Goal: Task Accomplishment & Management: Complete application form

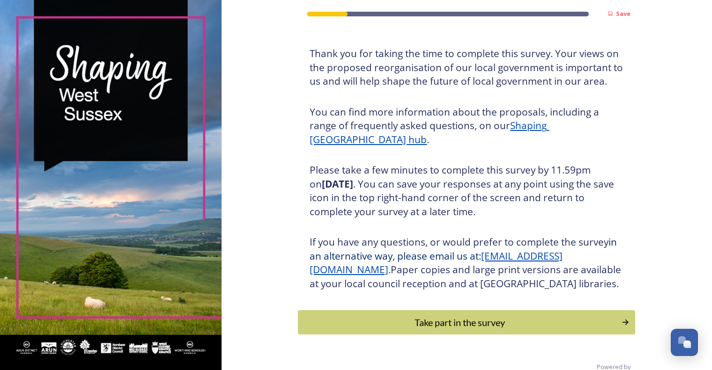
scroll to position [80, 0]
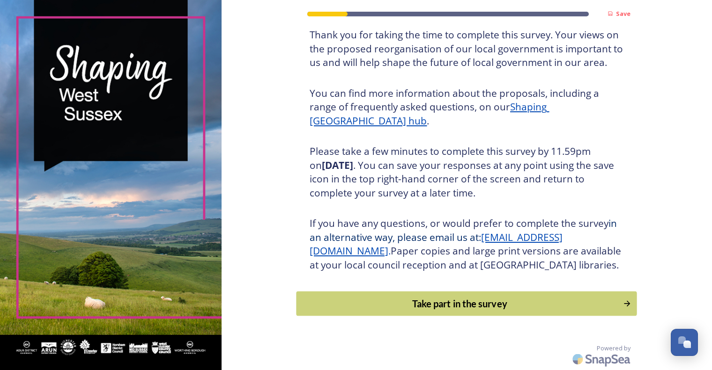
click at [450, 301] on div "Take part in the survey" at bounding box center [459, 304] width 316 height 14
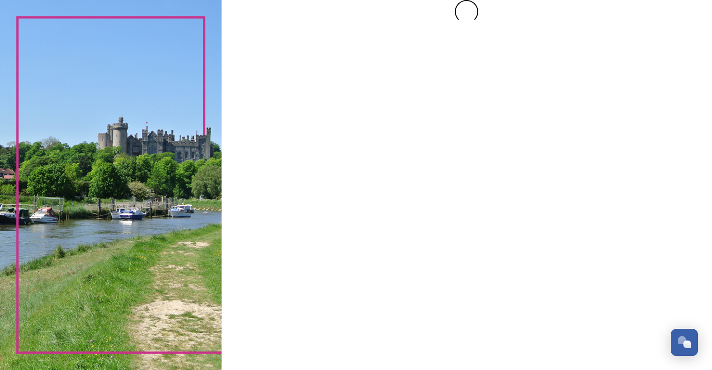
scroll to position [0, 0]
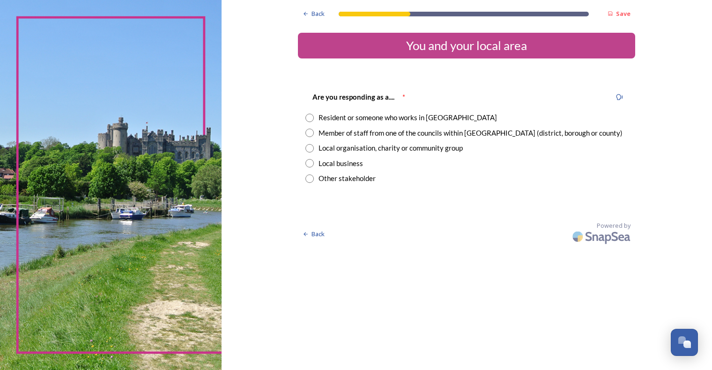
click at [313, 135] on input "radio" at bounding box center [309, 133] width 8 height 8
radio input "true"
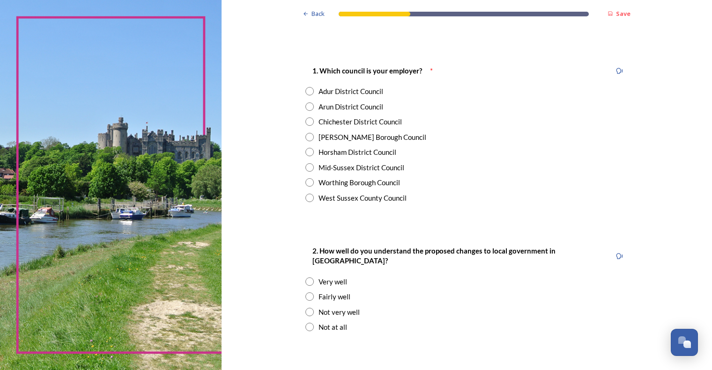
scroll to position [187, 0]
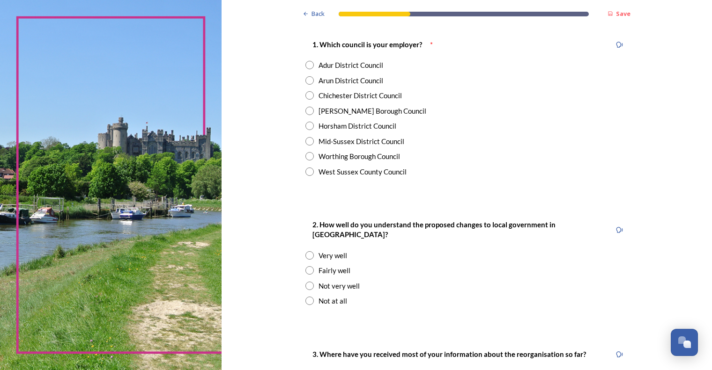
click at [305, 126] on input "radio" at bounding box center [309, 126] width 8 height 8
radio input "true"
click at [305, 266] on input "radio" at bounding box center [309, 270] width 8 height 8
radio input "true"
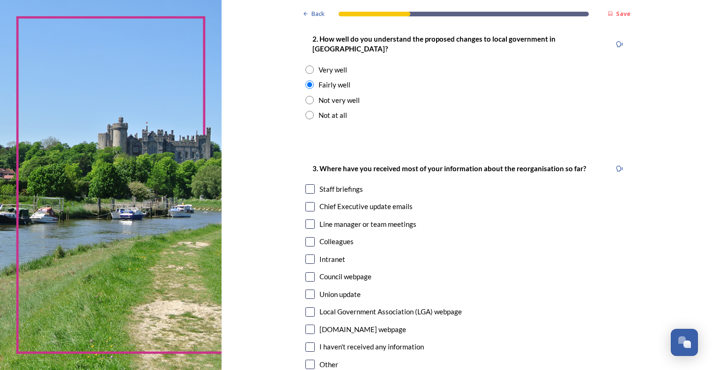
scroll to position [374, 0]
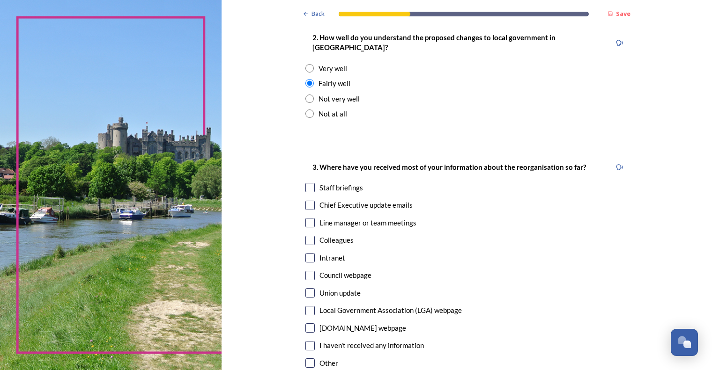
click at [306, 201] on input "checkbox" at bounding box center [309, 205] width 9 height 9
checkbox input "true"
click at [306, 183] on input "checkbox" at bounding box center [309, 187] width 9 height 9
checkbox input "true"
click at [307, 218] on input "checkbox" at bounding box center [309, 222] width 9 height 9
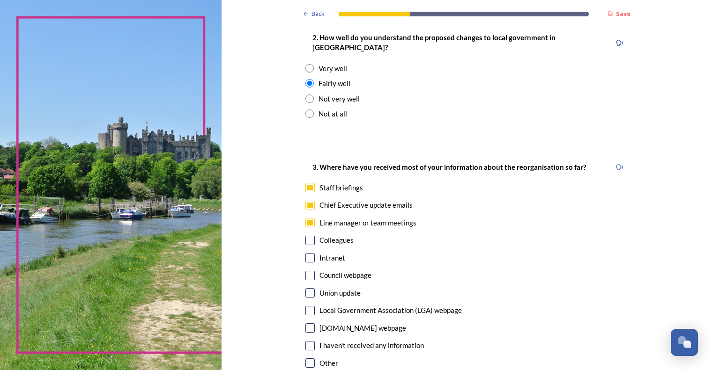
drag, startPoint x: 307, startPoint y: 214, endPoint x: 367, endPoint y: 225, distance: 60.9
click at [308, 218] on input "checkbox" at bounding box center [309, 222] width 9 height 9
checkbox input "false"
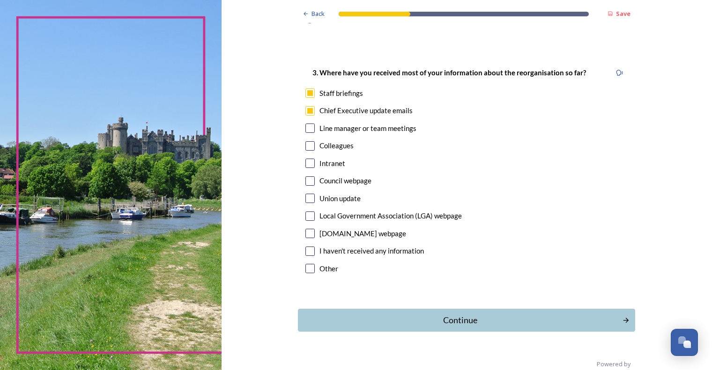
scroll to position [475, 0]
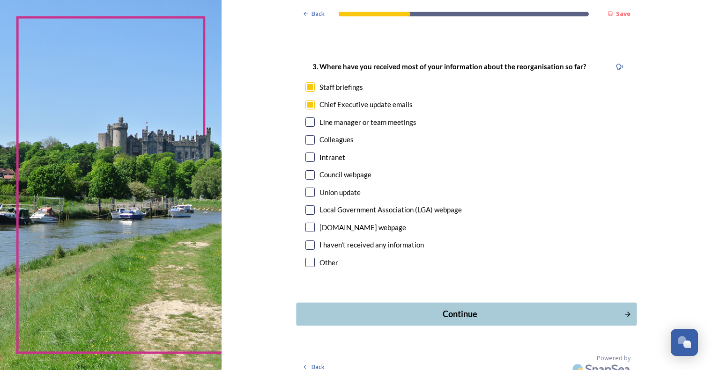
click at [457, 308] on div "Continue" at bounding box center [459, 314] width 317 height 13
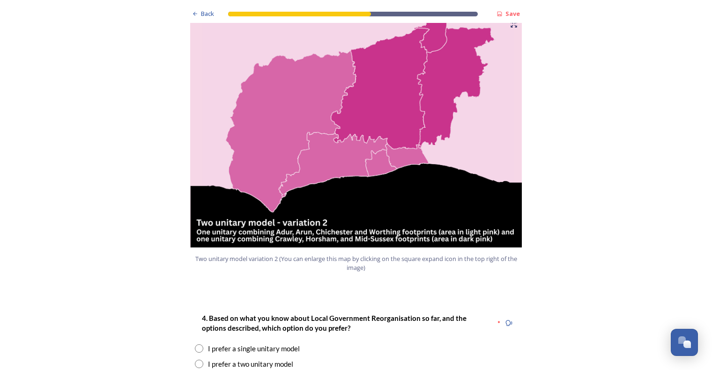
scroll to position [1030, 0]
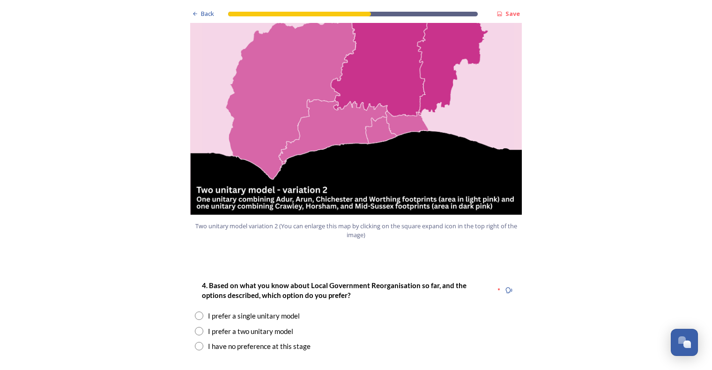
click at [198, 327] on input "radio" at bounding box center [199, 331] width 8 height 8
radio input "true"
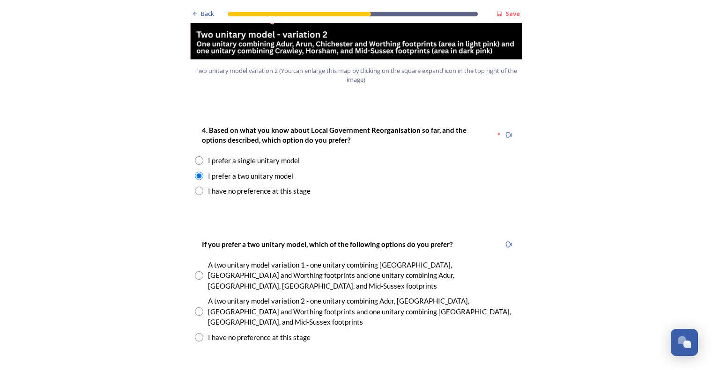
scroll to position [1217, 0]
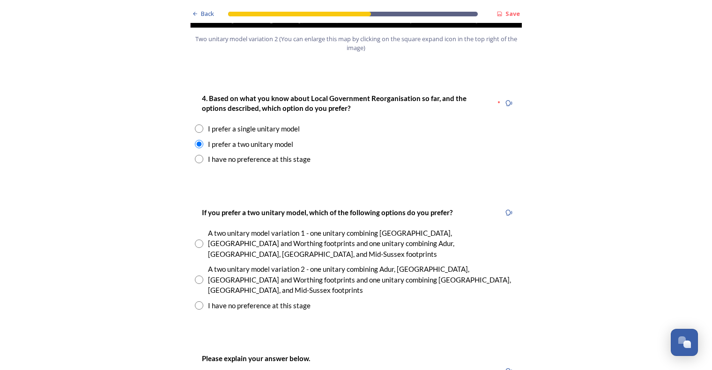
click at [198, 276] on input "radio" at bounding box center [199, 280] width 8 height 8
radio input "true"
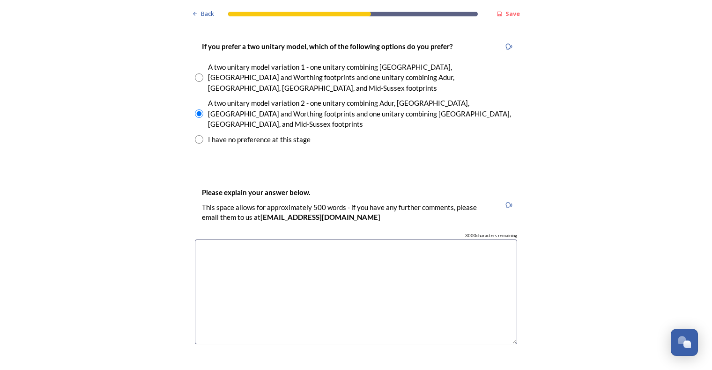
scroll to position [1404, 0]
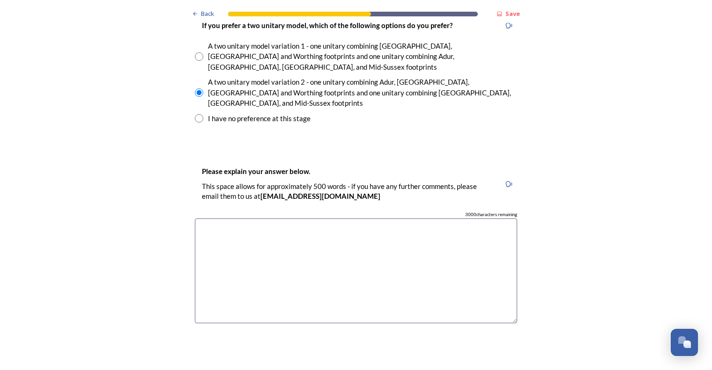
click at [220, 219] on textarea at bounding box center [356, 271] width 322 height 105
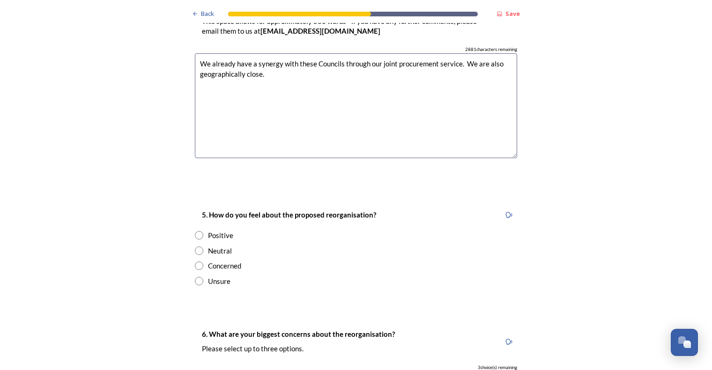
scroll to position [1592, 0]
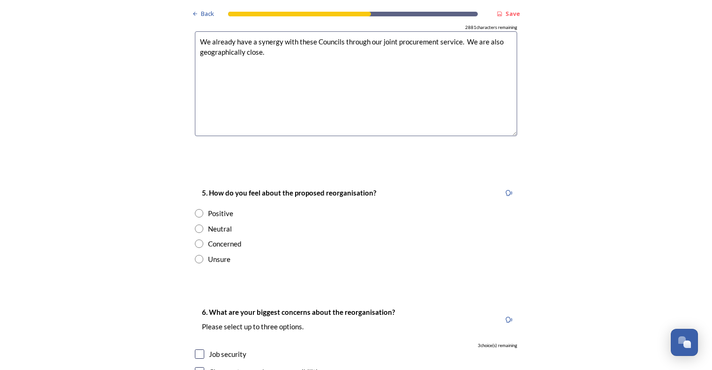
type textarea "We already have a synergy with these Councils through our joint procurement ser…"
click at [198, 209] on input "radio" at bounding box center [199, 213] width 8 height 8
radio input "true"
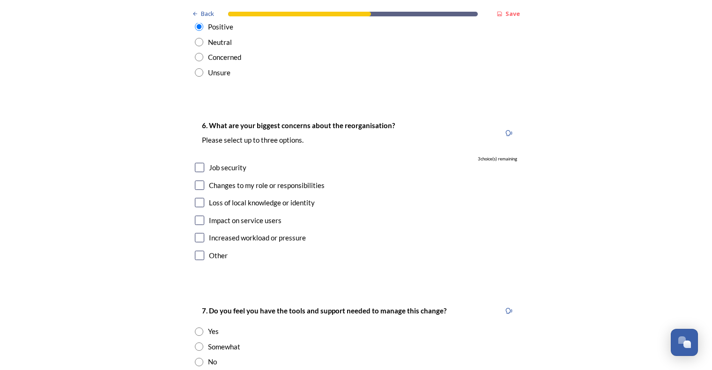
scroll to position [1779, 0]
click at [199, 162] on input "checkbox" at bounding box center [199, 166] width 9 height 9
checkbox input "true"
click at [198, 180] on input "checkbox" at bounding box center [199, 184] width 9 height 9
checkbox input "true"
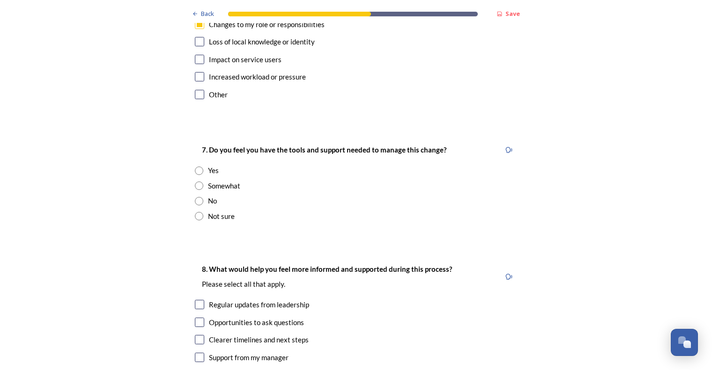
scroll to position [1966, 0]
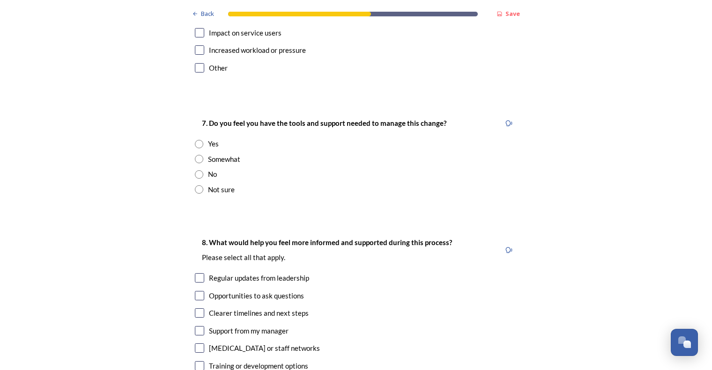
drag, startPoint x: 196, startPoint y: 109, endPoint x: 221, endPoint y: 122, distance: 28.5
click at [196, 155] on input "radio" at bounding box center [199, 159] width 8 height 8
radio input "true"
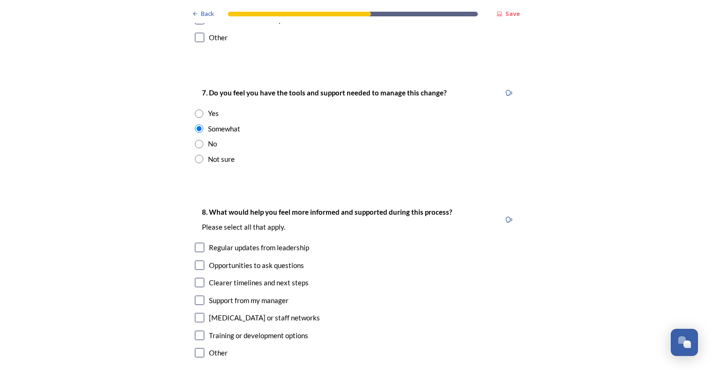
scroll to position [2013, 0]
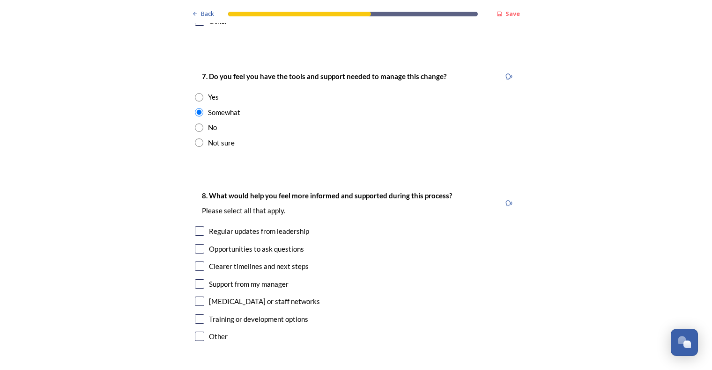
click at [195, 262] on input "checkbox" at bounding box center [199, 266] width 9 height 9
checkbox input "true"
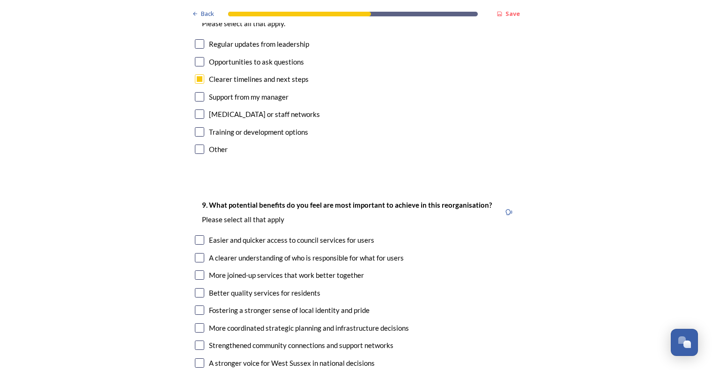
scroll to position [2247, 0]
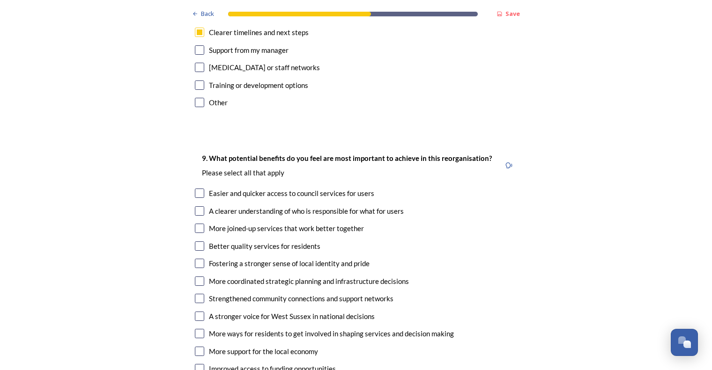
click at [198, 206] on input "checkbox" at bounding box center [199, 210] width 9 height 9
checkbox input "true"
click at [197, 294] on input "checkbox" at bounding box center [199, 298] width 9 height 9
checkbox input "true"
click at [196, 329] on input "checkbox" at bounding box center [199, 333] width 9 height 9
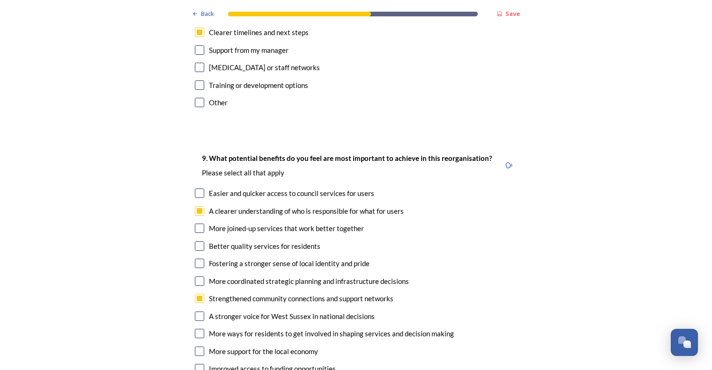
checkbox input "true"
click at [197, 189] on input "checkbox" at bounding box center [199, 193] width 9 height 9
checkbox input "true"
click at [198, 224] on input "checkbox" at bounding box center [199, 228] width 9 height 9
checkbox input "true"
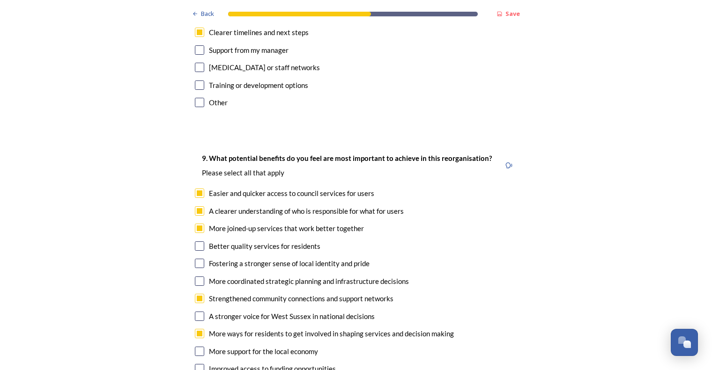
click at [195, 189] on input "checkbox" at bounding box center [199, 193] width 9 height 9
checkbox input "false"
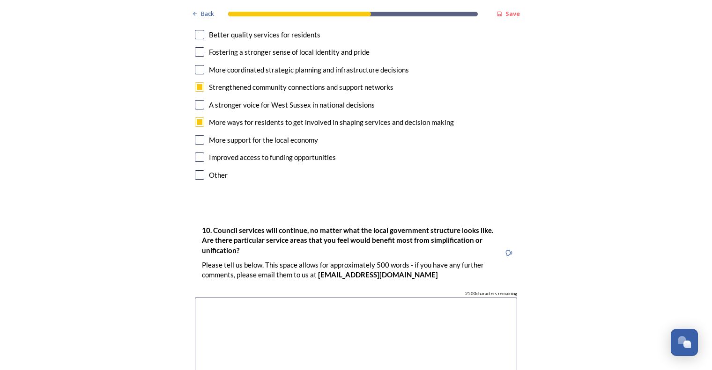
scroll to position [2481, 0]
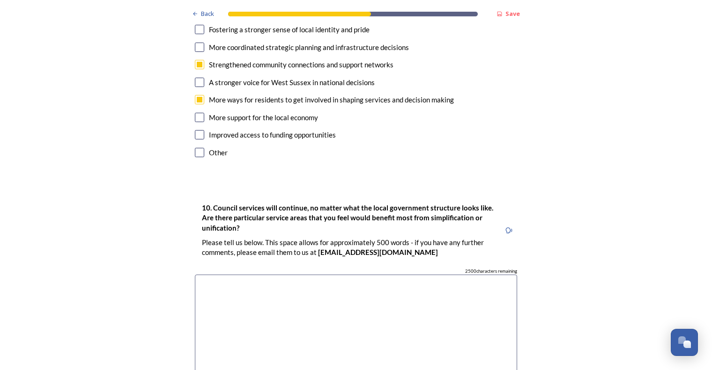
click at [393, 275] on textarea at bounding box center [356, 327] width 322 height 105
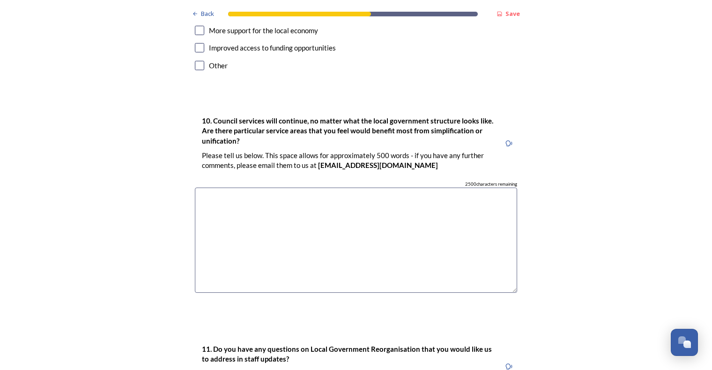
scroll to position [2715, 0]
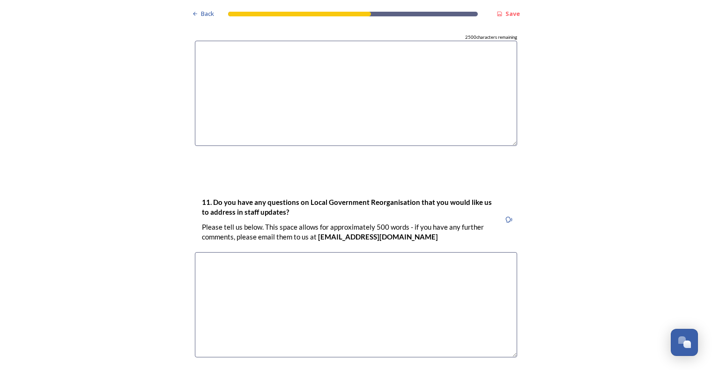
click at [236, 252] on textarea at bounding box center [356, 304] width 322 height 105
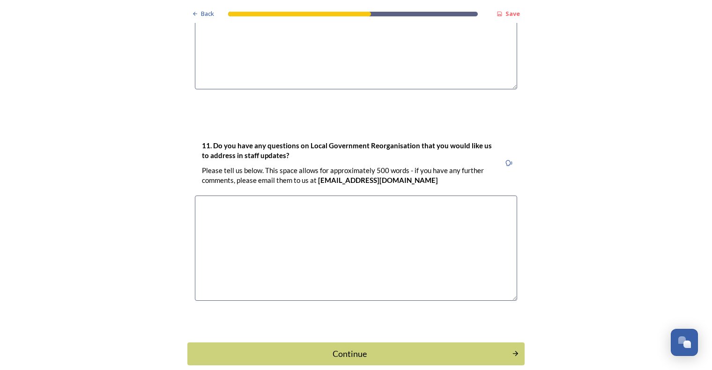
scroll to position [2773, 0]
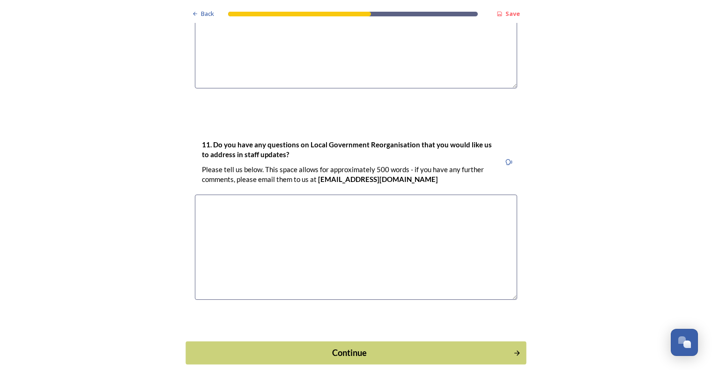
click at [320, 346] on div "Continue" at bounding box center [349, 352] width 317 height 13
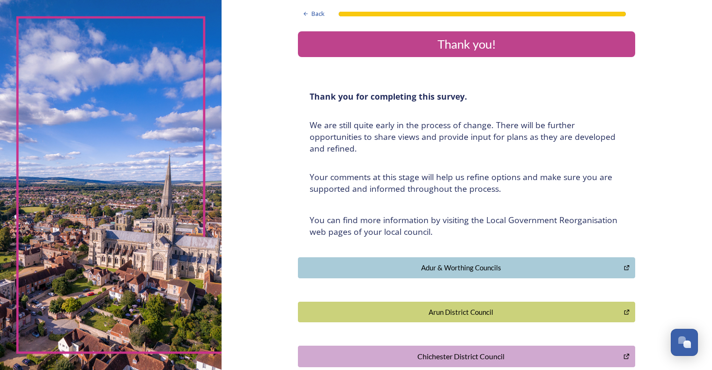
scroll to position [0, 0]
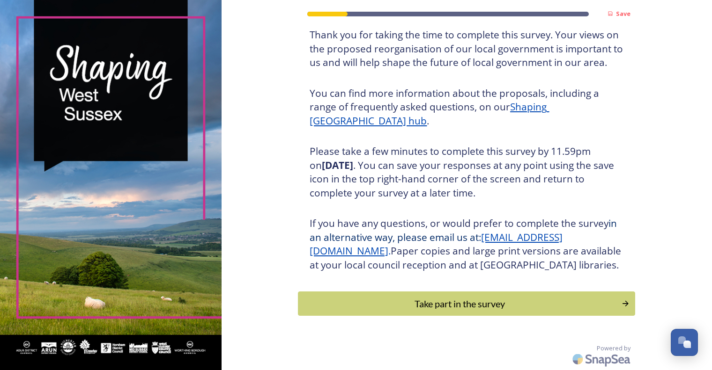
scroll to position [80, 0]
click at [458, 305] on div "Take part in the survey" at bounding box center [459, 304] width 316 height 14
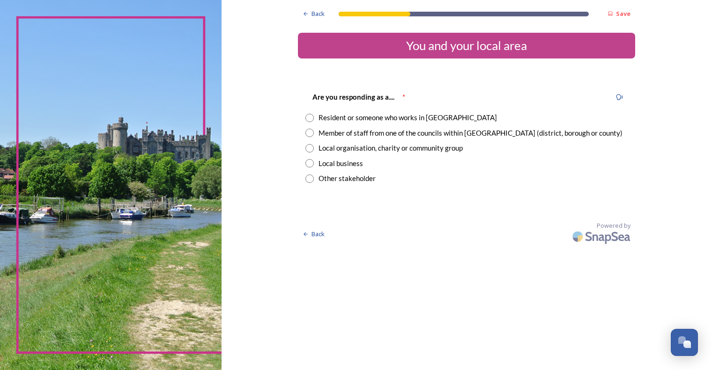
click at [311, 118] on input "radio" at bounding box center [309, 118] width 8 height 8
radio input "true"
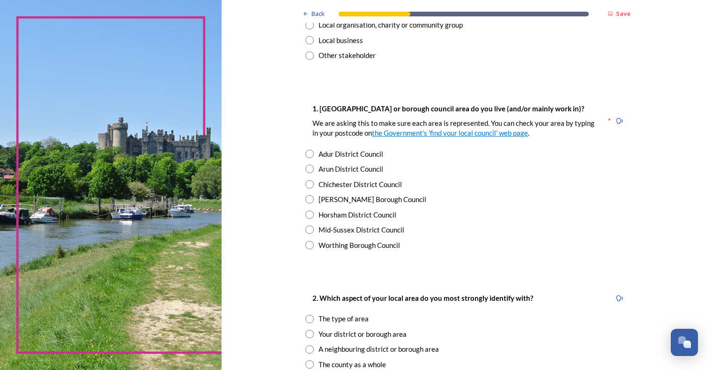
scroll to position [140, 0]
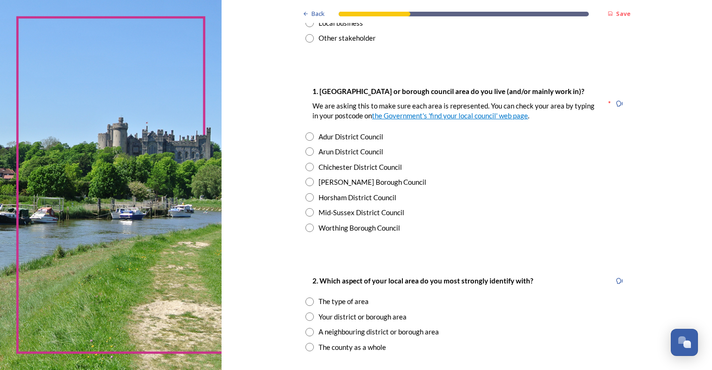
click at [308, 198] on input "radio" at bounding box center [309, 197] width 8 height 8
radio input "true"
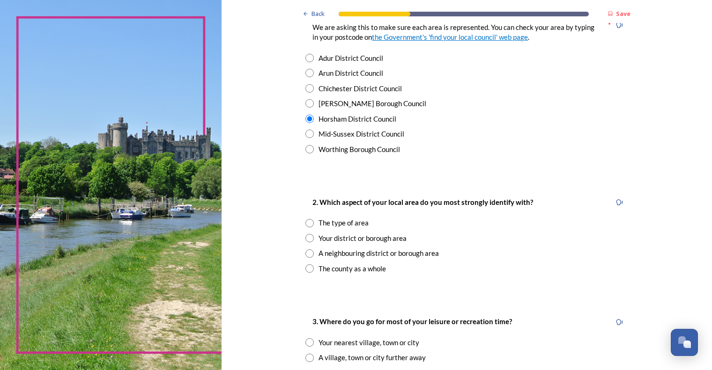
scroll to position [234, 0]
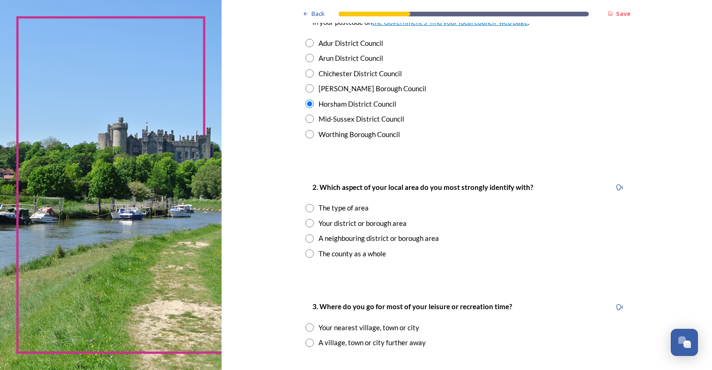
click at [310, 225] on input "radio" at bounding box center [309, 223] width 8 height 8
radio input "true"
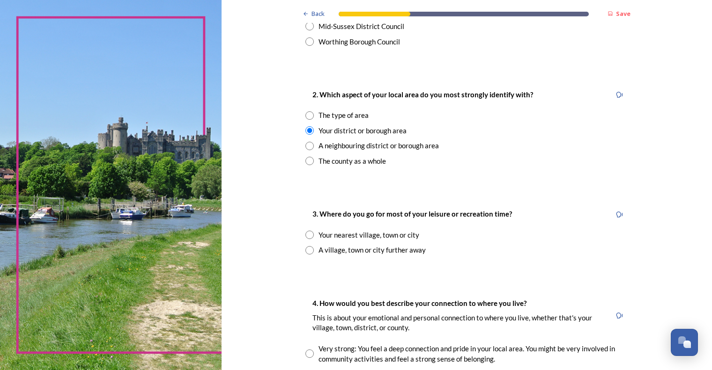
scroll to position [421, 0]
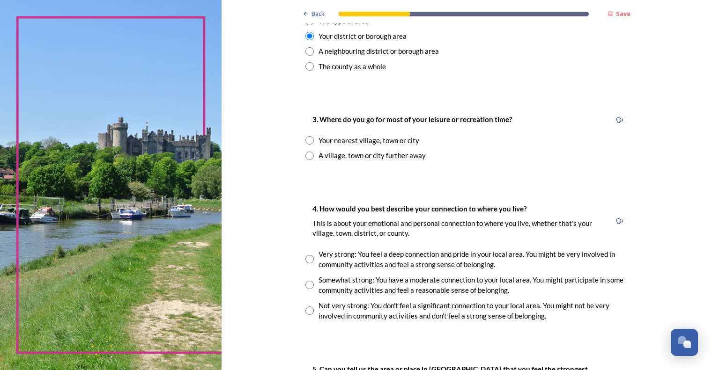
click at [305, 140] on input "radio" at bounding box center [309, 140] width 8 height 8
radio input "true"
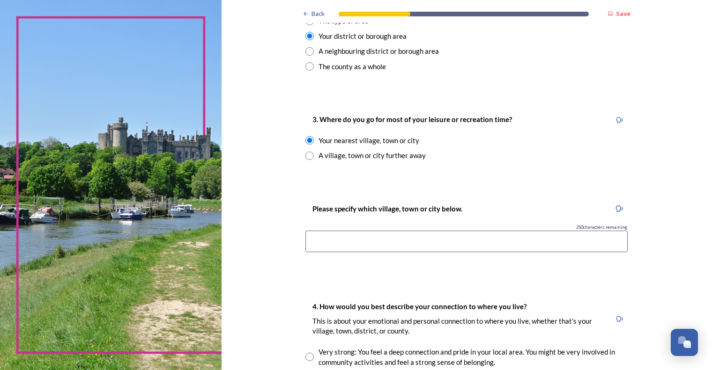
click at [427, 238] on input at bounding box center [466, 242] width 322 height 22
type input "Horsham"
click at [422, 272] on div "Back Save You and your local area Are you responding as a.... * Resident or som…" at bounding box center [466, 179] width 337 height 1200
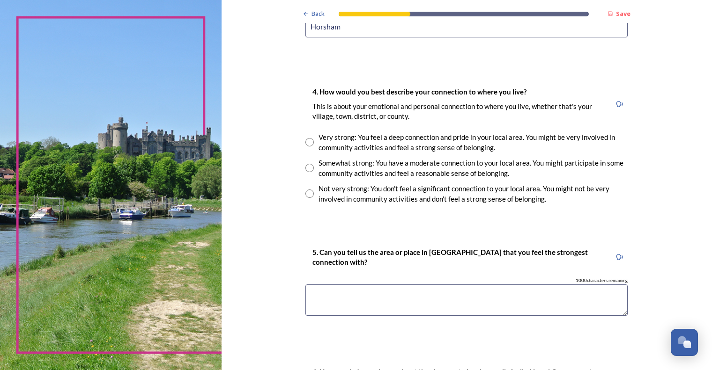
scroll to position [655, 0]
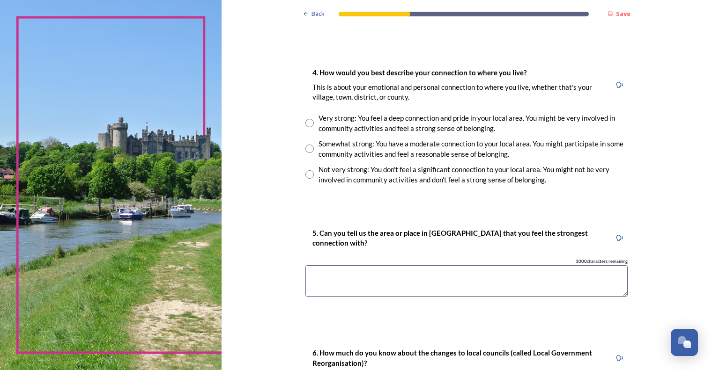
click at [305, 148] on input "radio" at bounding box center [309, 149] width 8 height 8
radio input "true"
click at [420, 275] on textarea at bounding box center [466, 280] width 322 height 31
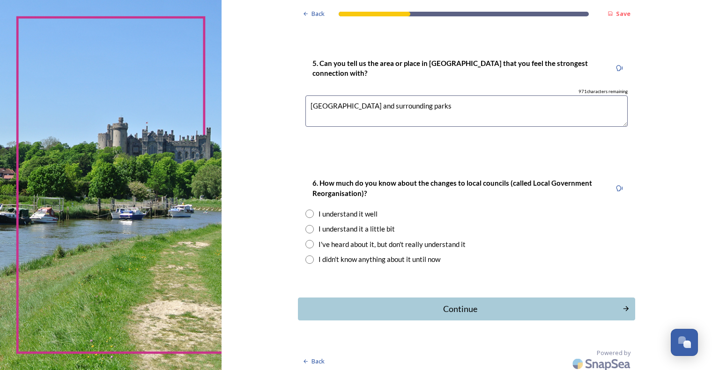
scroll to position [830, 0]
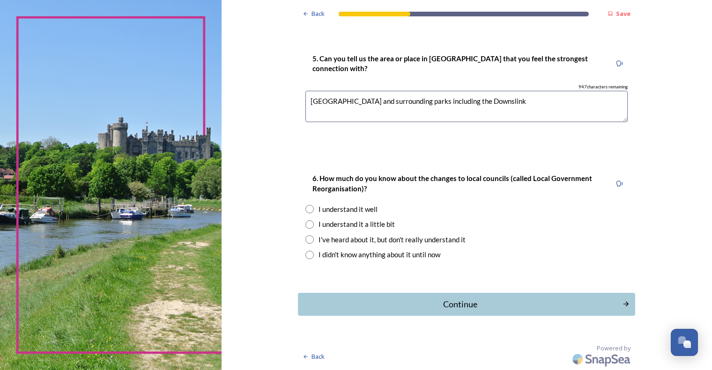
drag, startPoint x: 405, startPoint y: 101, endPoint x: 672, endPoint y: 260, distance: 311.1
click at [407, 101] on textarea "Horsham and surrounding parks including the Downslink" at bounding box center [466, 106] width 322 height 31
type textarea "Horsham and surrounding parks and woodland including the Downslink"
click at [308, 207] on input "radio" at bounding box center [309, 209] width 8 height 8
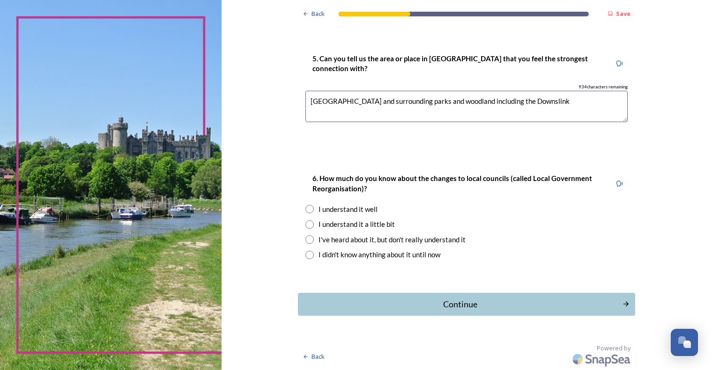
radio input "true"
click at [458, 309] on div "Continue" at bounding box center [459, 304] width 317 height 13
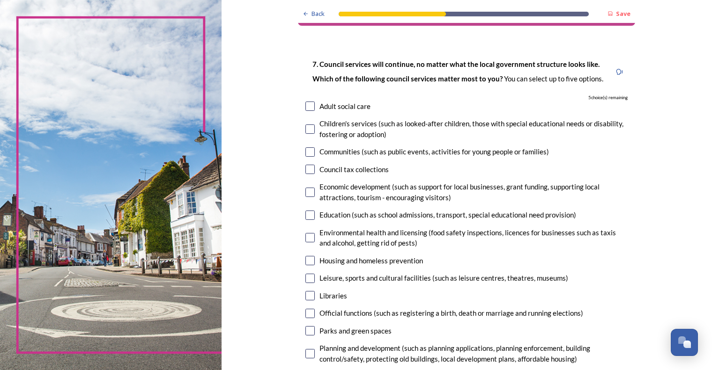
scroll to position [47, 0]
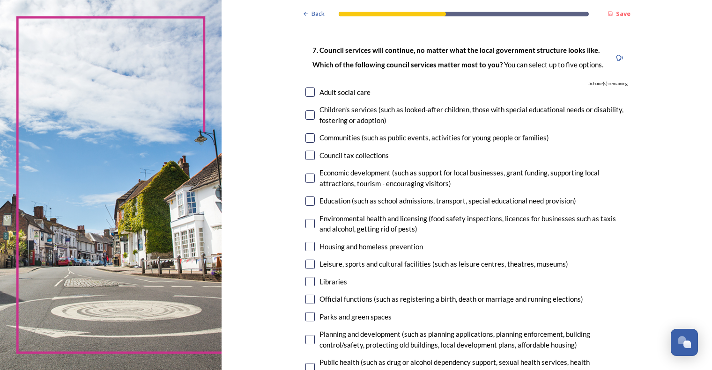
click at [306, 137] on input "checkbox" at bounding box center [309, 137] width 9 height 9
checkbox input "true"
click at [313, 178] on div "Economic development (such as support for local businesses, grant funding, supp…" at bounding box center [466, 178] width 322 height 21
checkbox input "true"
click at [310, 202] on input "checkbox" at bounding box center [309, 201] width 9 height 9
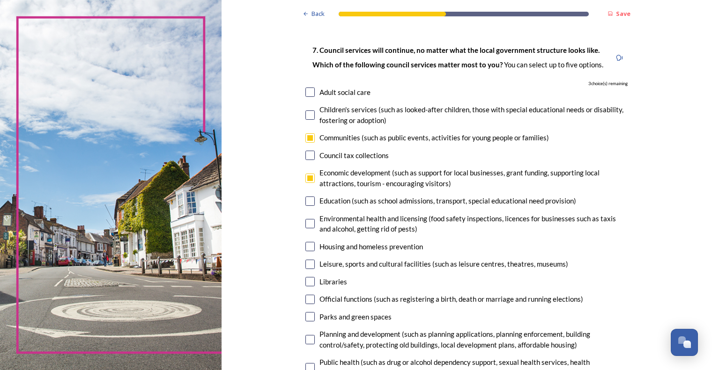
checkbox input "true"
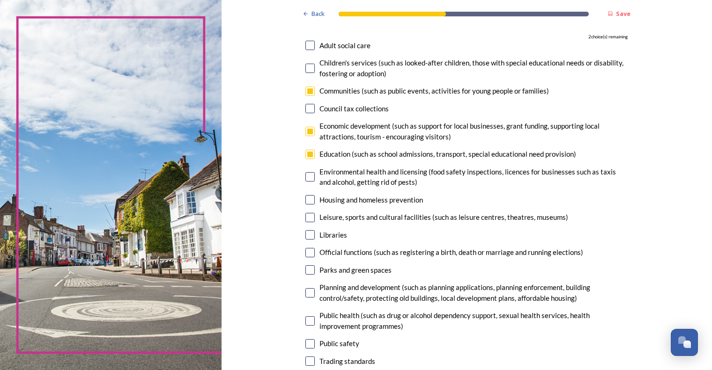
click at [308, 219] on input "checkbox" at bounding box center [309, 217] width 9 height 9
checkbox input "true"
click at [307, 269] on input "checkbox" at bounding box center [309, 269] width 9 height 9
checkbox input "true"
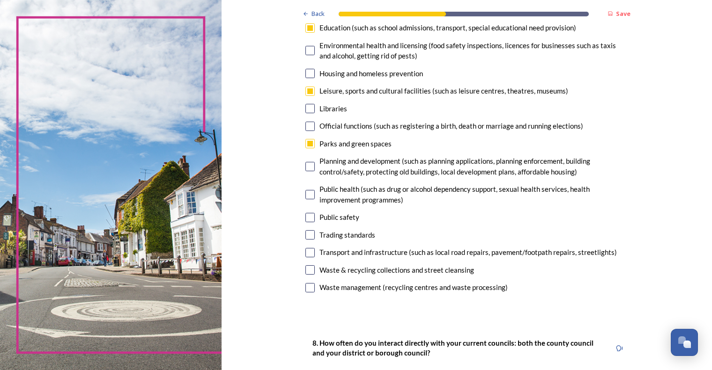
scroll to position [234, 0]
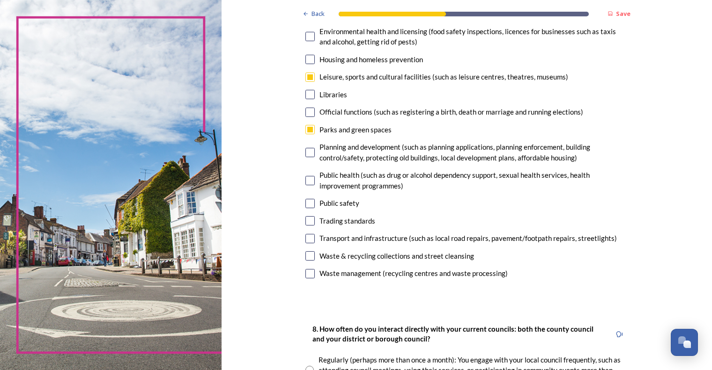
click at [309, 254] on input "checkbox" at bounding box center [309, 255] width 9 height 9
checkbox input "false"
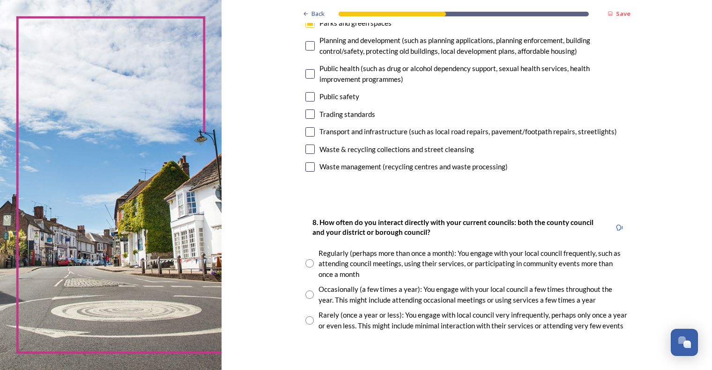
scroll to position [421, 0]
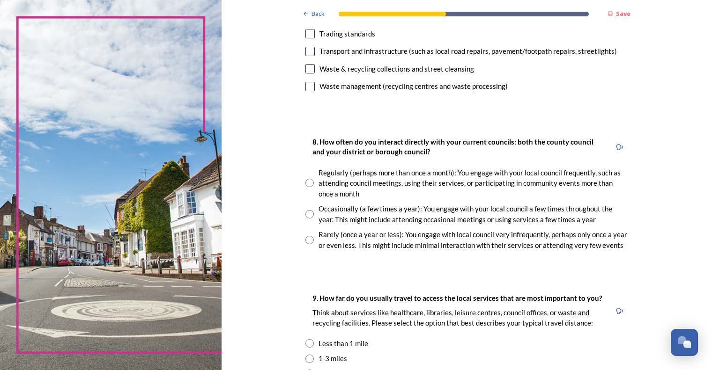
click at [306, 183] on input "radio" at bounding box center [309, 183] width 8 height 8
radio input "true"
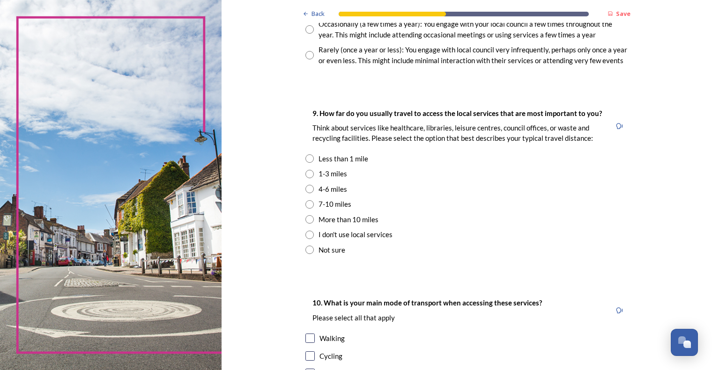
scroll to position [609, 0]
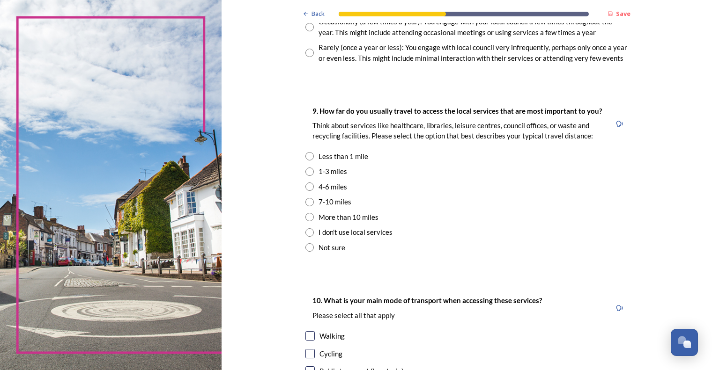
click at [305, 184] on input "radio" at bounding box center [309, 187] width 8 height 8
radio input "true"
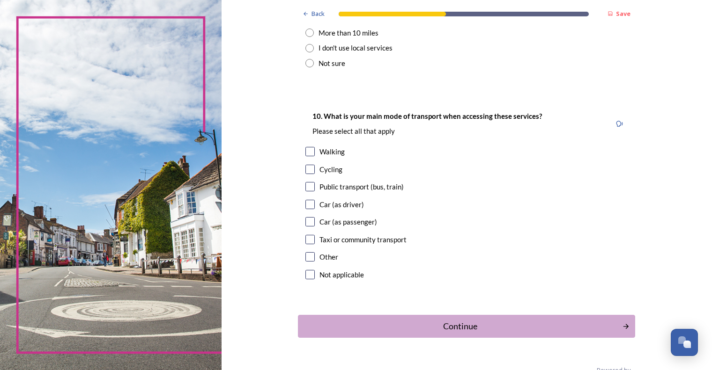
scroll to position [796, 0]
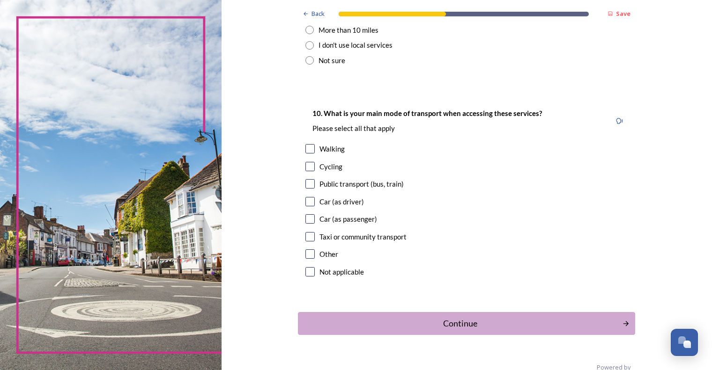
click at [306, 167] on input "checkbox" at bounding box center [309, 166] width 9 height 9
checkbox input "true"
click at [306, 222] on input "checkbox" at bounding box center [309, 218] width 9 height 9
checkbox input "true"
click at [308, 202] on input "checkbox" at bounding box center [309, 201] width 9 height 9
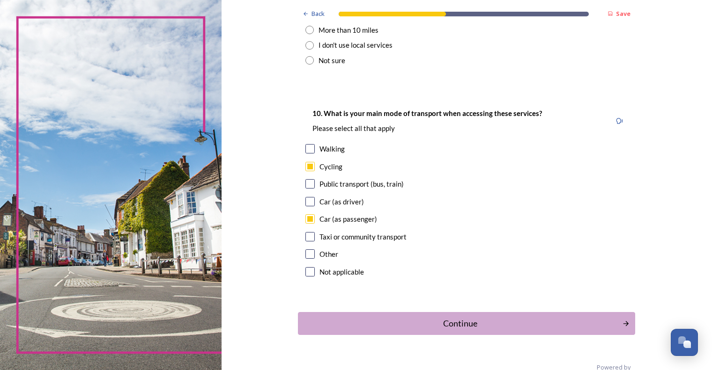
checkbox input "true"
drag, startPoint x: 307, startPoint y: 168, endPoint x: 308, endPoint y: 154, distance: 13.6
click at [308, 168] on input "checkbox" at bounding box center [309, 166] width 9 height 9
checkbox input "false"
click at [306, 146] on input "checkbox" at bounding box center [309, 148] width 9 height 9
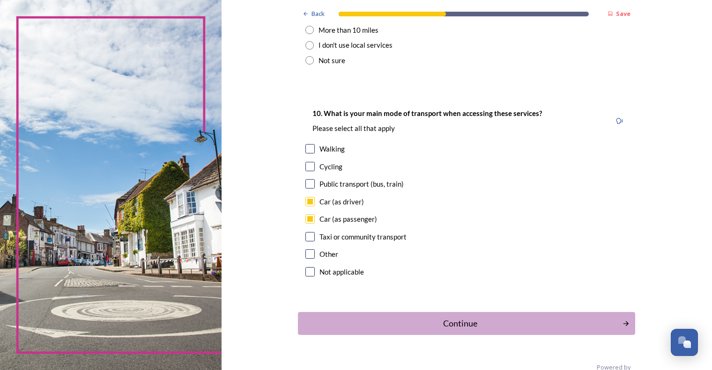
checkbox input "true"
click at [457, 325] on div "Continue" at bounding box center [459, 323] width 317 height 13
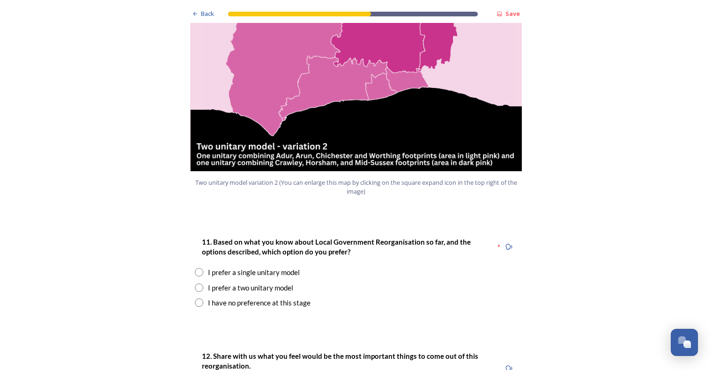
scroll to position [1077, 0]
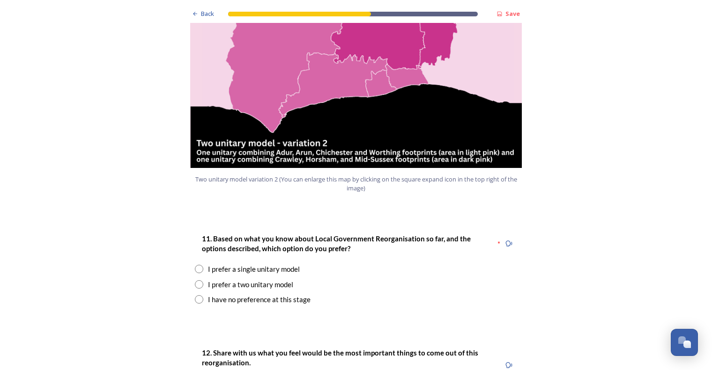
click at [196, 280] on input "radio" at bounding box center [199, 284] width 8 height 8
radio input "true"
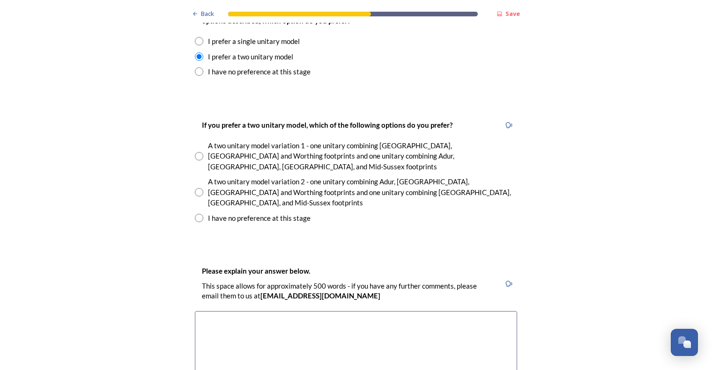
scroll to position [1311, 0]
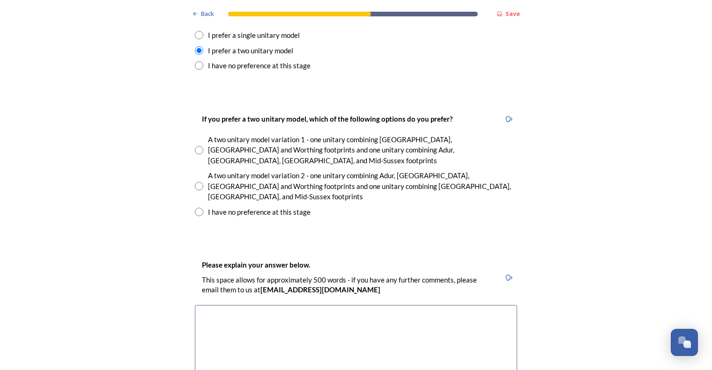
click at [195, 182] on input "radio" at bounding box center [199, 186] width 8 height 8
radio input "true"
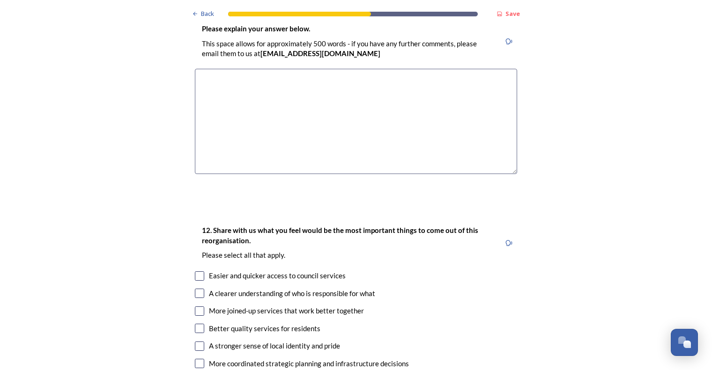
scroll to position [1404, 0]
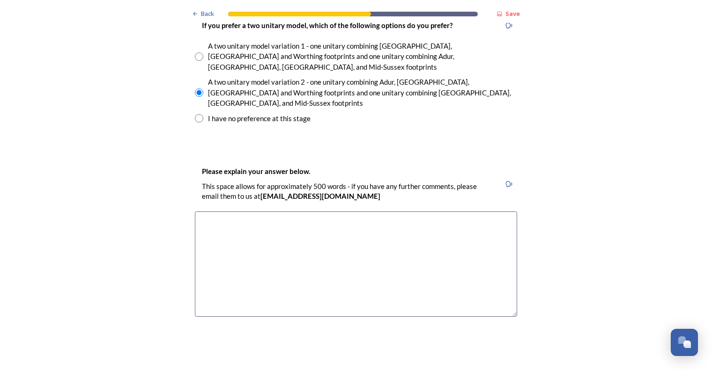
click at [229, 212] on textarea at bounding box center [356, 264] width 322 height 105
click at [311, 212] on textarea "These are areas that I consider ot be lcal and visit regularly" at bounding box center [356, 264] width 322 height 105
click at [293, 212] on textarea "These are areas that I consider ot be local and visit regularly" at bounding box center [356, 264] width 322 height 105
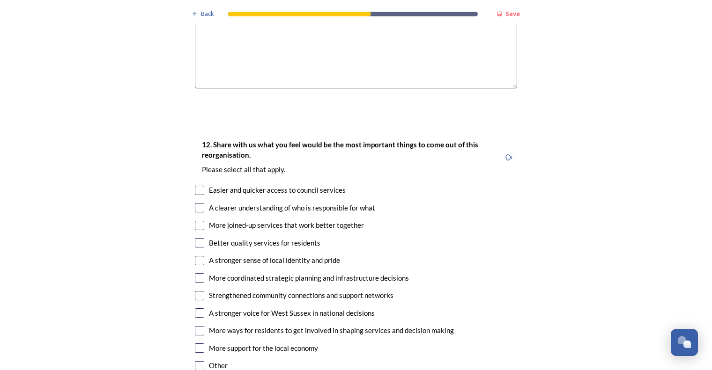
scroll to position [1638, 0]
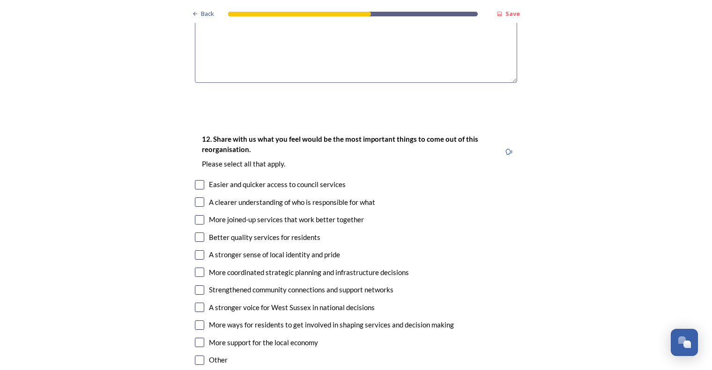
type textarea "These are areas that I consider to be local and visit regularly"
click at [201, 214] on div "More joined-up services that work better together" at bounding box center [356, 219] width 322 height 11
checkbox input "true"
click at [198, 233] on input "checkbox" at bounding box center [199, 237] width 9 height 9
checkbox input "true"
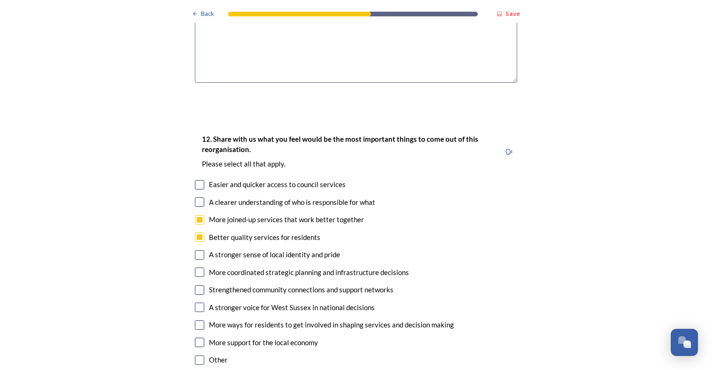
click at [197, 250] on input "checkbox" at bounding box center [199, 254] width 9 height 9
checkbox input "true"
click at [198, 303] on input "checkbox" at bounding box center [199, 307] width 9 height 9
checkbox input "true"
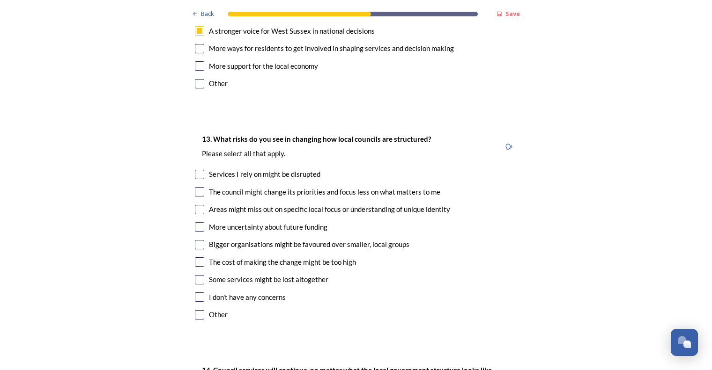
scroll to position [1919, 0]
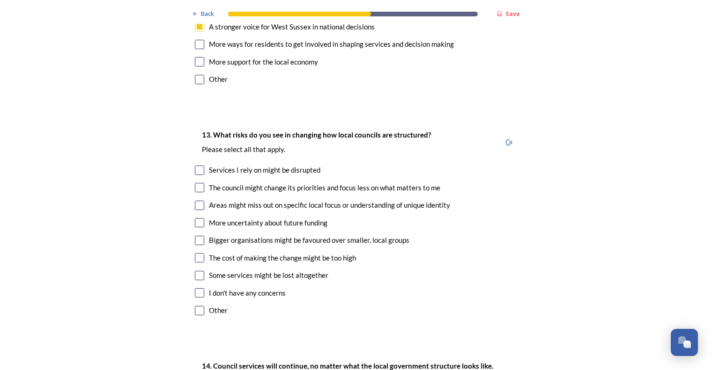
click at [198, 183] on input "checkbox" at bounding box center [199, 187] width 9 height 9
checkbox input "true"
click at [198, 201] on input "checkbox" at bounding box center [199, 205] width 9 height 9
checkbox input "true"
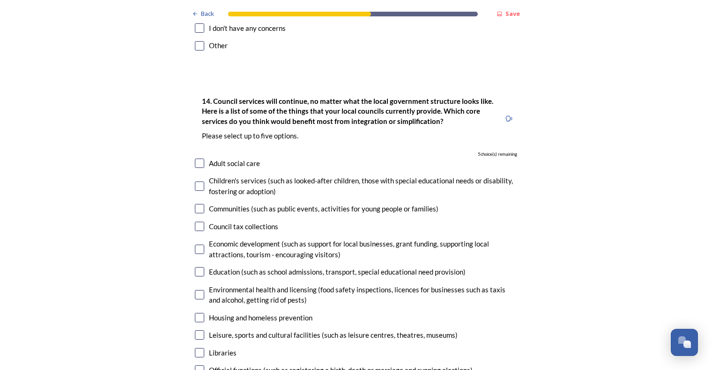
scroll to position [2200, 0]
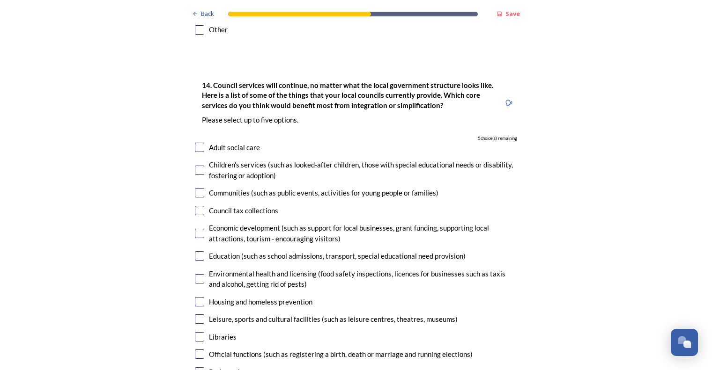
click at [197, 143] on input "checkbox" at bounding box center [199, 147] width 9 height 9
checkbox input "true"
click at [199, 251] on input "checkbox" at bounding box center [199, 255] width 9 height 9
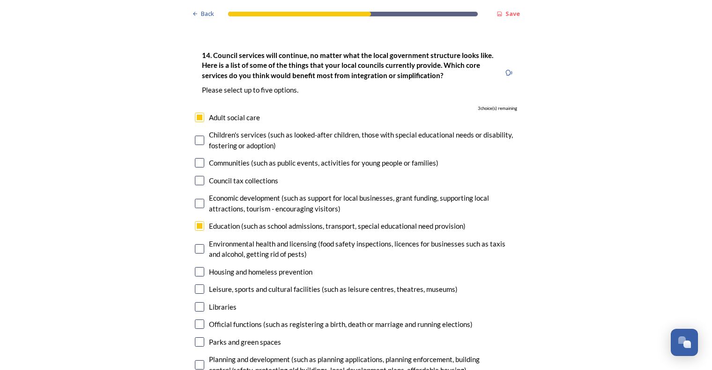
scroll to position [2247, 0]
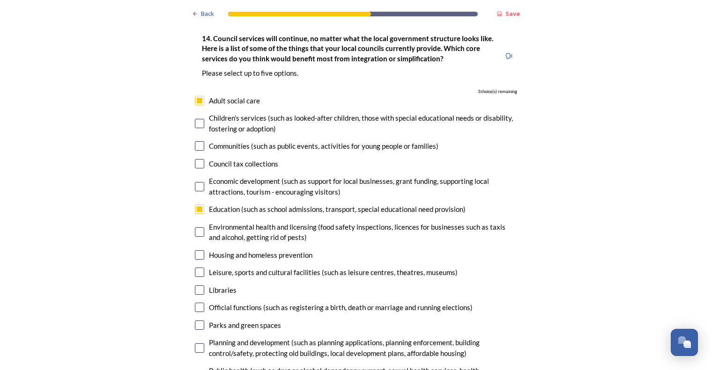
click at [196, 205] on input "checkbox" at bounding box center [199, 209] width 9 height 9
checkbox input "false"
click at [196, 250] on input "checkbox" at bounding box center [199, 254] width 9 height 9
checkbox input "true"
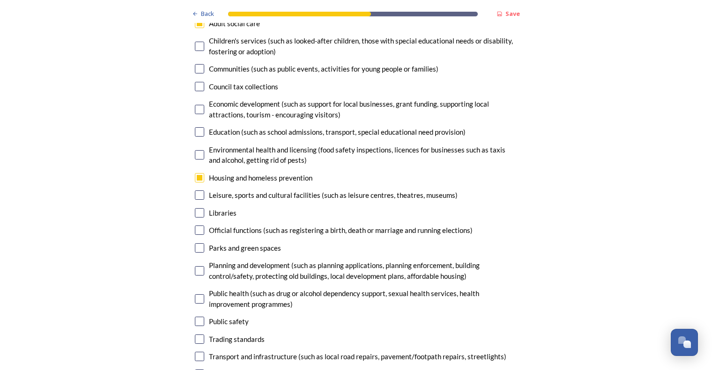
scroll to position [2341, 0]
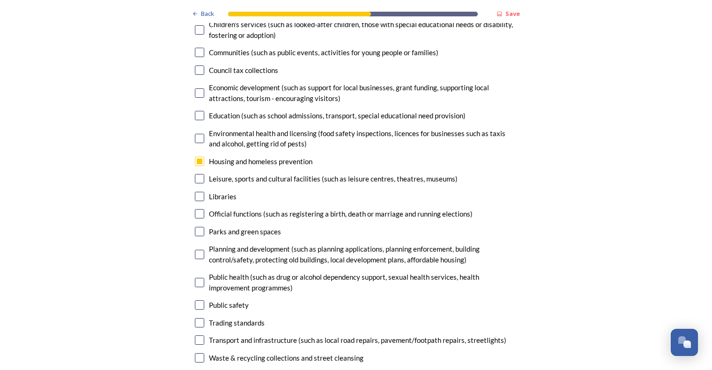
click at [200, 336] on input "checkbox" at bounding box center [199, 340] width 9 height 9
checkbox input "true"
click at [195, 353] on input "checkbox" at bounding box center [199, 357] width 9 height 9
checkbox input "true"
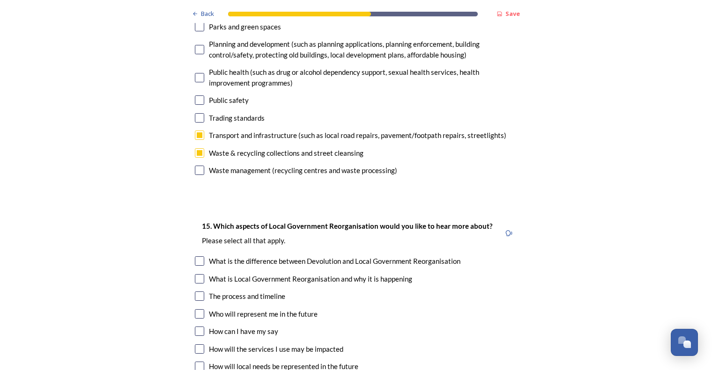
scroll to position [2575, 0]
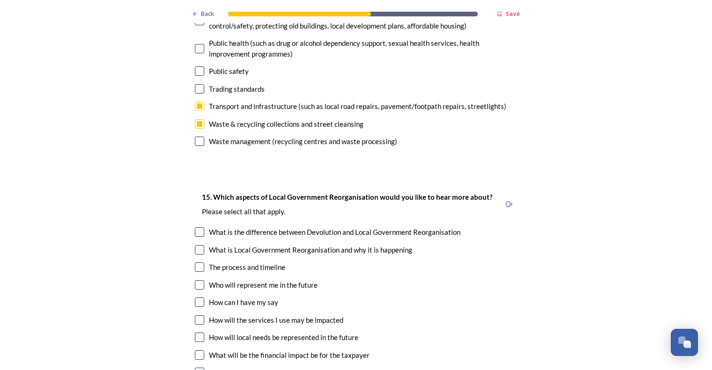
click at [198, 263] on input "checkbox" at bounding box center [199, 267] width 9 height 9
checkbox input "true"
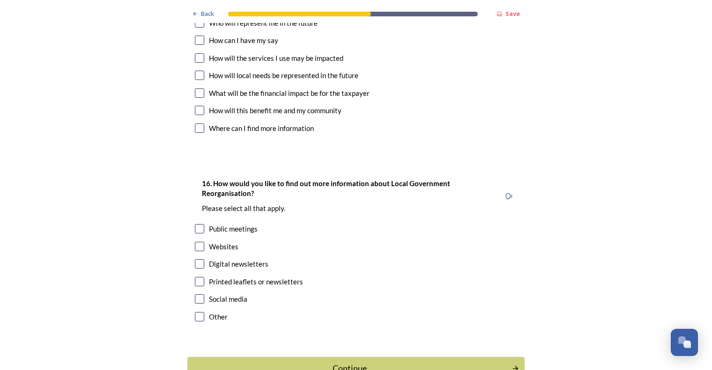
scroll to position [2852, 0]
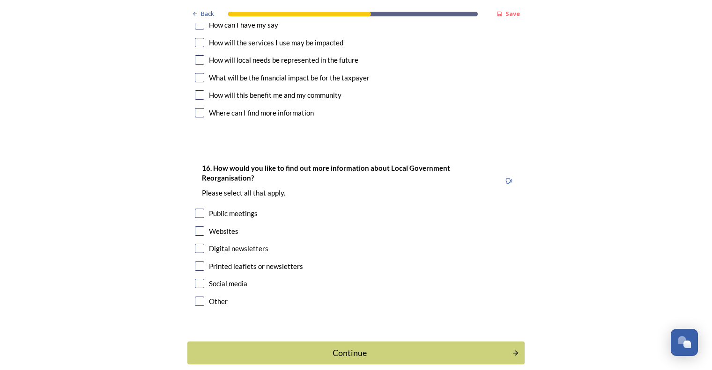
click at [196, 227] on input "checkbox" at bounding box center [199, 231] width 9 height 9
checkbox input "true"
click at [322, 347] on div "Continue" at bounding box center [349, 353] width 317 height 13
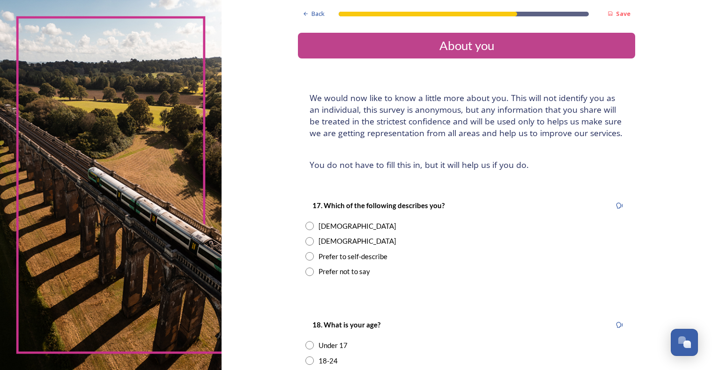
click at [320, 227] on div "Female" at bounding box center [357, 226] width 78 height 11
radio input "true"
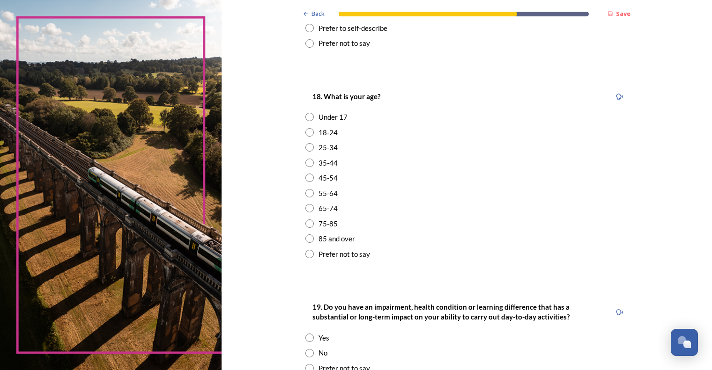
scroll to position [234, 0]
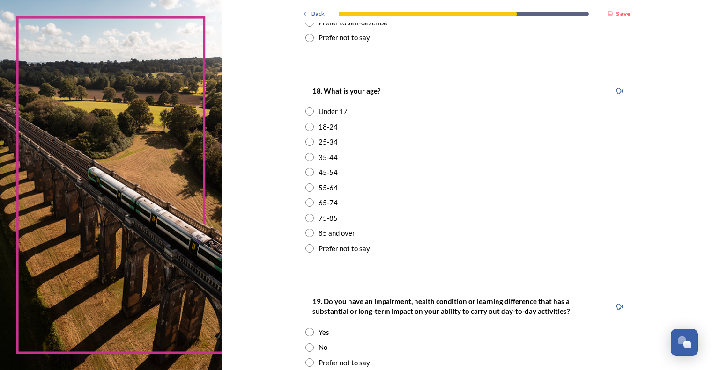
click at [306, 185] on input "radio" at bounding box center [309, 188] width 8 height 8
radio input "true"
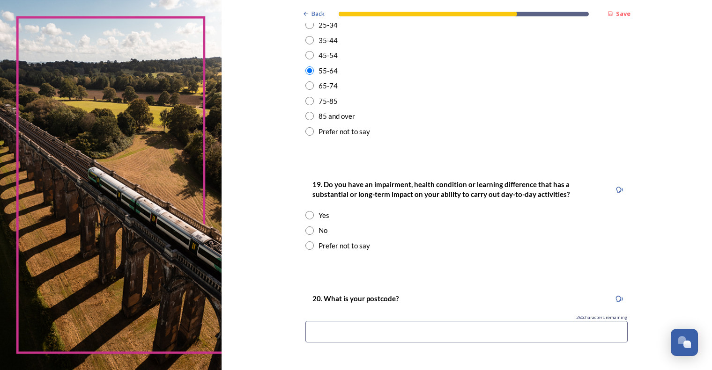
scroll to position [374, 0]
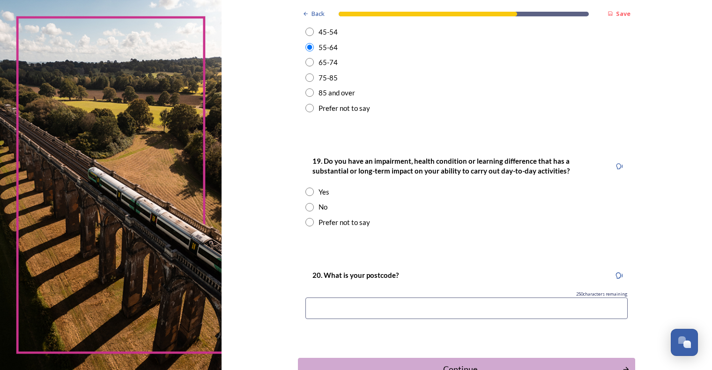
click at [308, 205] on input "radio" at bounding box center [309, 207] width 8 height 8
radio input "true"
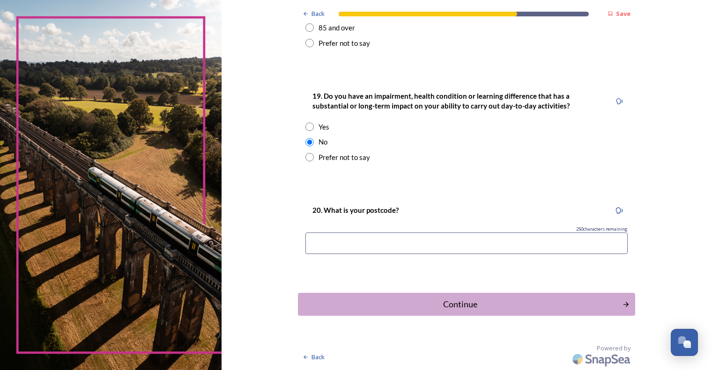
click at [446, 240] on input at bounding box center [466, 244] width 322 height 22
drag, startPoint x: 317, startPoint y: 240, endPoint x: 297, endPoint y: 246, distance: 21.3
click at [299, 246] on div "20. What is your postcode? 242 characters remaining rh12 3EP" at bounding box center [466, 232] width 337 height 74
type input "RH12 3EP"
click at [491, 308] on div "Continue" at bounding box center [459, 304] width 317 height 13
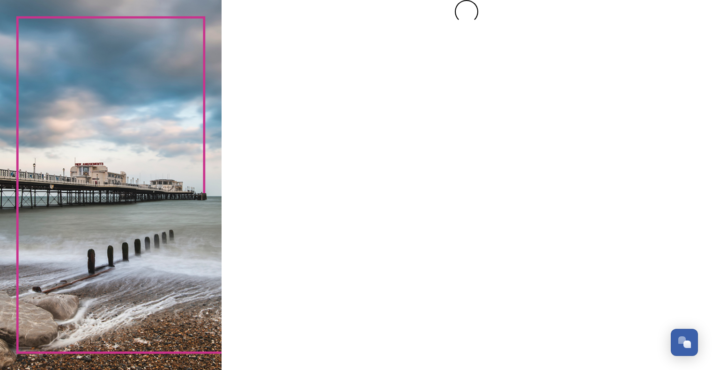
scroll to position [0, 0]
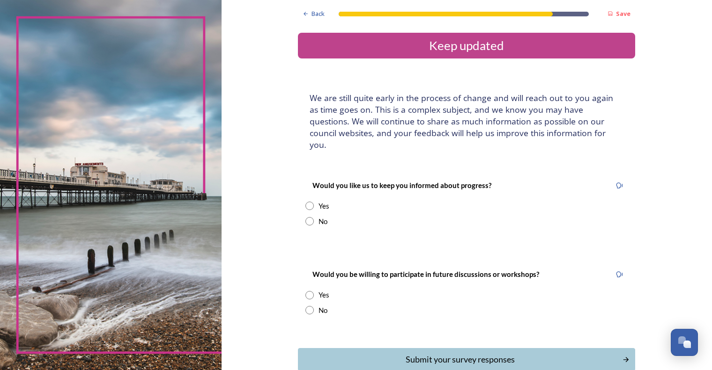
click at [306, 217] on input "radio" at bounding box center [309, 221] width 8 height 8
radio input "true"
click at [305, 306] on input "radio" at bounding box center [309, 310] width 8 height 8
radio input "true"
click at [442, 354] on div "Submit your survey responses" at bounding box center [459, 359] width 317 height 13
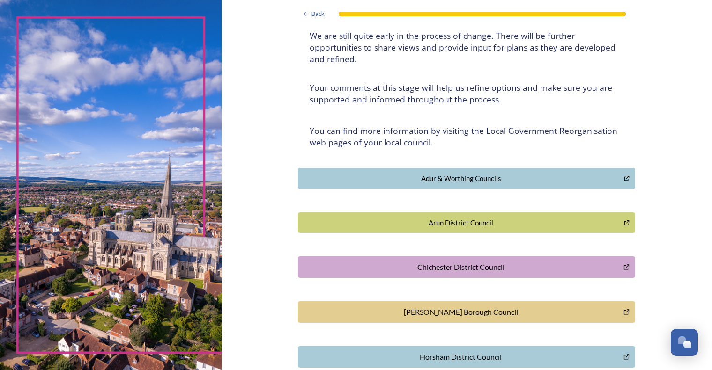
scroll to position [187, 0]
